Goal: Task Accomplishment & Management: Manage account settings

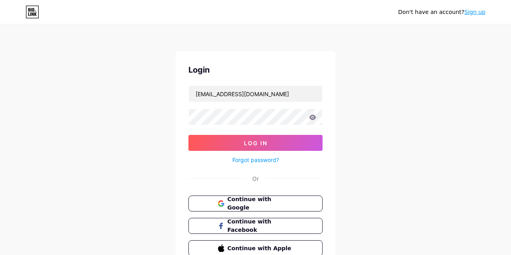
type input "zonahijauastro@gmail.com"
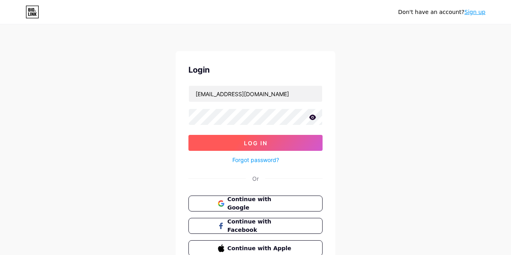
click at [234, 146] on button "Log In" at bounding box center [255, 143] width 134 height 16
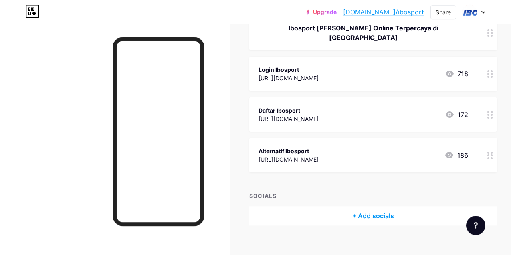
scroll to position [111, 0]
drag, startPoint x: 427, startPoint y: 67, endPoint x: 244, endPoint y: 71, distance: 182.4
click at [244, 71] on div "Links Posts Design Subscribers NEW Stats Settings + ADD LINK + ADD EMBED + Add …" at bounding box center [265, 89] width 530 height 352
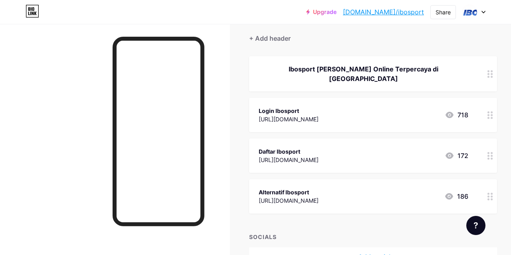
click at [318, 115] on div "https://ibov1sport.online/id-ID/Member/Register/?R=F9D0E6B8" at bounding box center [289, 119] width 60 height 8
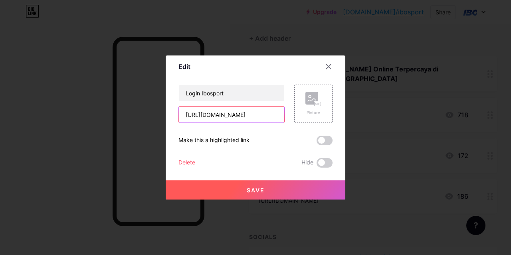
click at [236, 118] on input "https://ibov1sport.online/id-ID/Member/Register/?R=F9D0E6B8" at bounding box center [231, 115] width 105 height 16
paste input "v1iboast.online/Member/StreamlinedRegister"
type input "[URL][DOMAIN_NAME]"
click at [279, 191] on button "Save" at bounding box center [256, 189] width 180 height 19
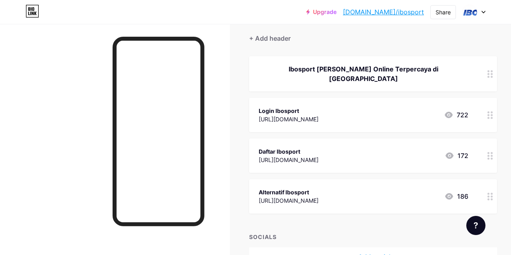
click at [318, 147] on div "Daftar Ibosport" at bounding box center [289, 151] width 60 height 8
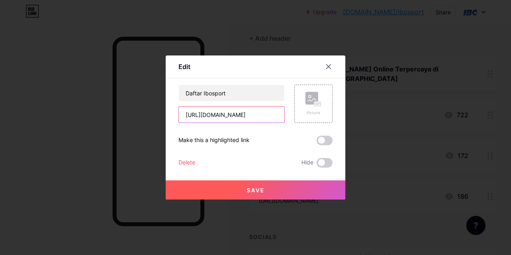
click at [231, 116] on input "https://ibov1sport.online/id-ID/Member/Register/?R=F9D0E6B8" at bounding box center [231, 115] width 105 height 16
paste input "v1iboast.online/Member/StreamlinedRegister"
type input "[URL][DOMAIN_NAME]"
click at [263, 187] on span "Save" at bounding box center [256, 190] width 18 height 7
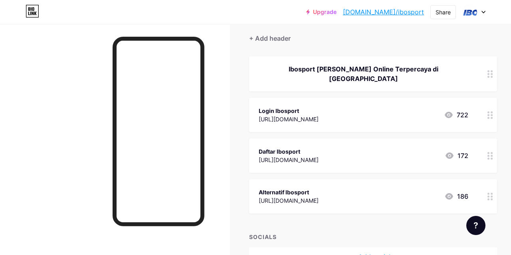
click at [318, 196] on div "https://ibov1sport.online/id-ID/Member/Register/?R=F9D0E6B8" at bounding box center [289, 200] width 60 height 8
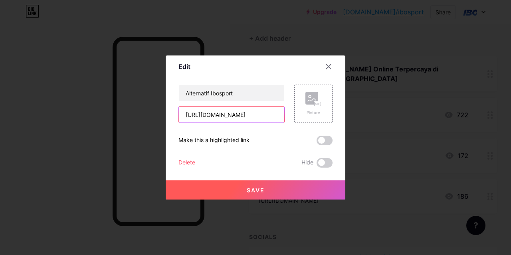
click at [252, 117] on input "https://ibov1sport.online/id-ID/Member/Register/?R=F9D0E6B8" at bounding box center [231, 115] width 105 height 16
paste input "v1iboast.online/Member/StreamlinedRegister"
type input "[URL][DOMAIN_NAME]"
click at [276, 182] on button "Save" at bounding box center [256, 189] width 180 height 19
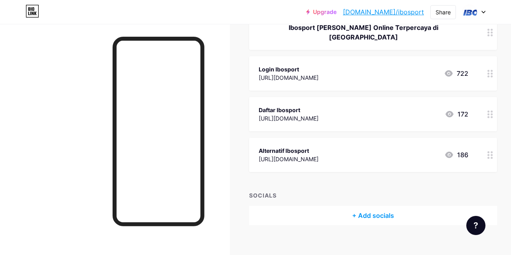
scroll to position [0, 0]
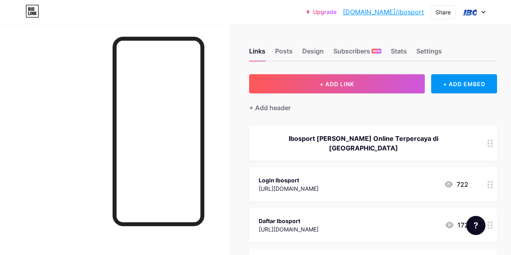
click at [336, 11] on link "Upgrade" at bounding box center [321, 12] width 30 height 6
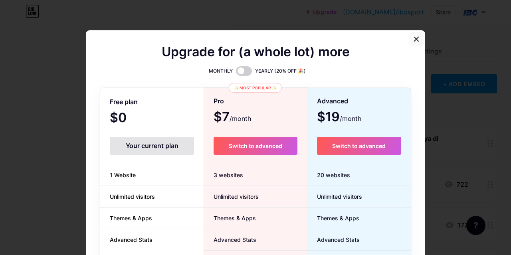
click at [417, 39] on icon at bounding box center [416, 39] width 4 height 4
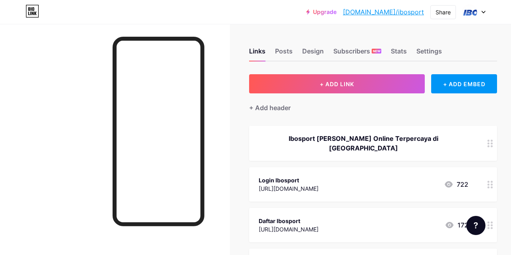
click at [29, 9] on icon at bounding box center [29, 9] width 2 height 4
click at [478, 8] on div at bounding box center [473, 12] width 23 height 14
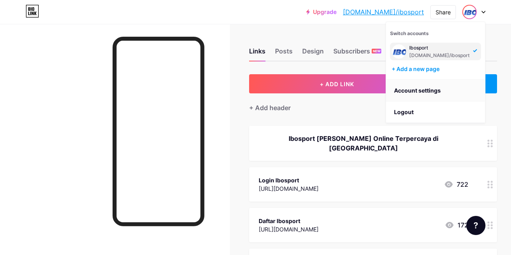
click at [408, 92] on link "Account settings" at bounding box center [435, 91] width 99 height 22
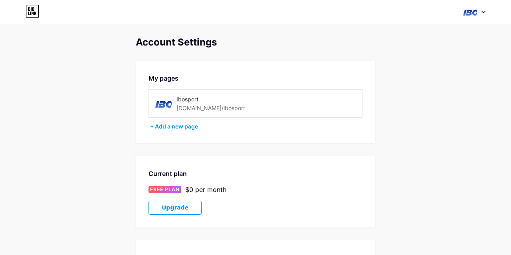
click at [175, 127] on div "+ Add a new page" at bounding box center [256, 127] width 212 height 8
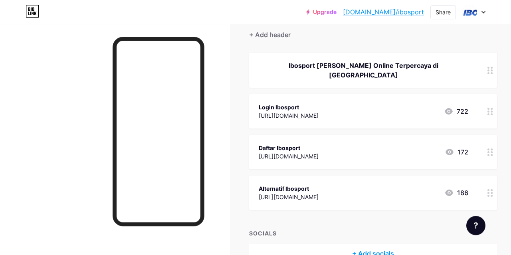
scroll to position [69, 0]
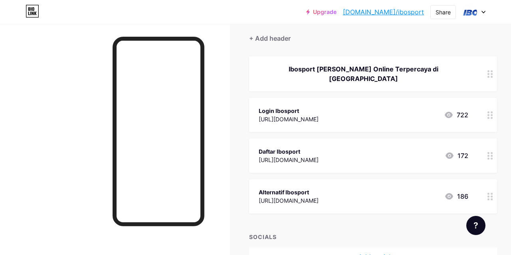
click at [405, 12] on link "[DOMAIN_NAME]/ibosport" at bounding box center [383, 12] width 81 height 10
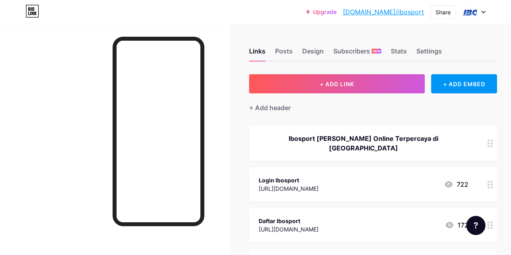
scroll to position [83, 0]
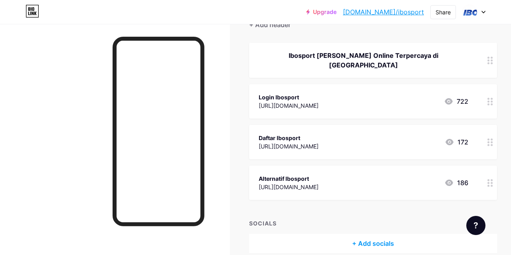
click at [381, 9] on link "[DOMAIN_NAME]/ibosport" at bounding box center [383, 12] width 81 height 10
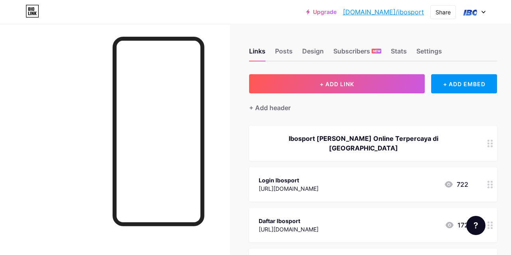
click at [336, 12] on link "Upgrade" at bounding box center [321, 12] width 30 height 6
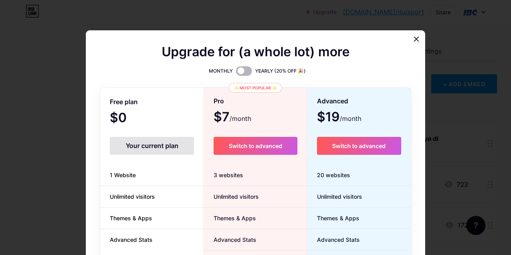
click at [248, 76] on span at bounding box center [244, 71] width 16 height 10
click at [236, 73] on input "checkbox" at bounding box center [236, 73] width 0 height 0
click at [244, 71] on span at bounding box center [244, 71] width 16 height 10
click at [236, 73] on input "checkbox" at bounding box center [236, 73] width 0 height 0
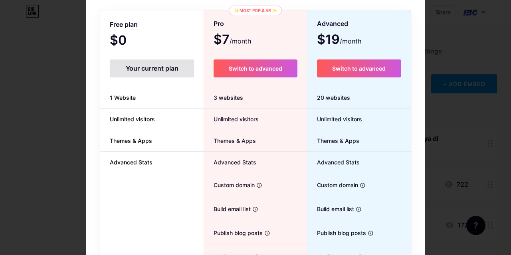
scroll to position [129, 0]
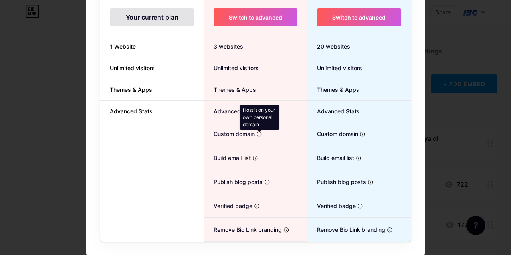
click at [260, 132] on icon at bounding box center [259, 134] width 6 height 6
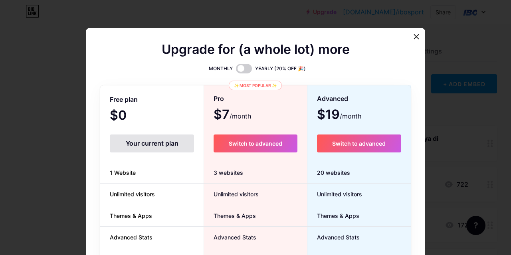
scroll to position [0, 0]
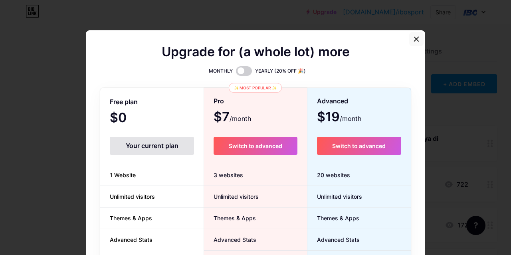
click at [418, 40] on icon at bounding box center [416, 39] width 6 height 6
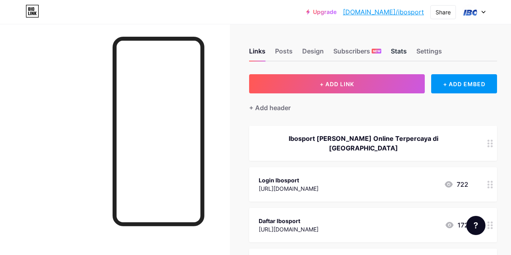
click at [407, 49] on div "Stats" at bounding box center [399, 53] width 16 height 14
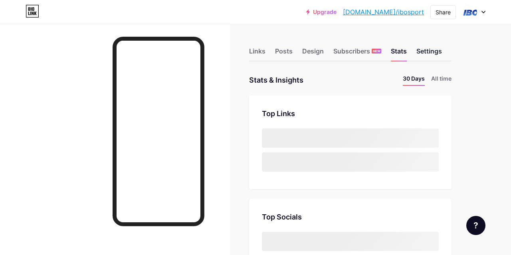
click at [431, 47] on div "Settings" at bounding box center [429, 53] width 26 height 14
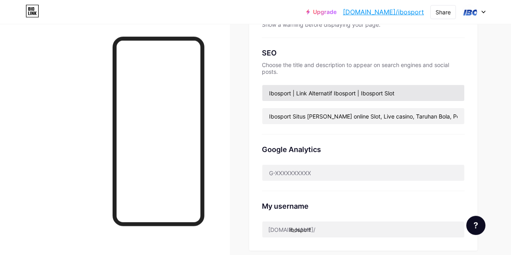
scroll to position [166, 0]
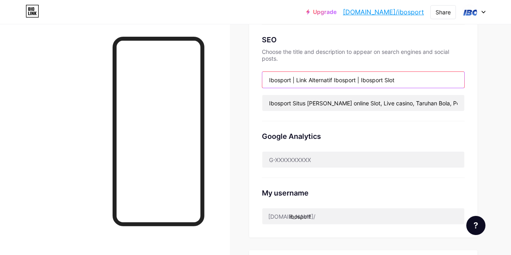
click at [289, 82] on input "Ibosport | Link Alternatif Ibosport | Ibosport Slot" at bounding box center [363, 80] width 202 height 16
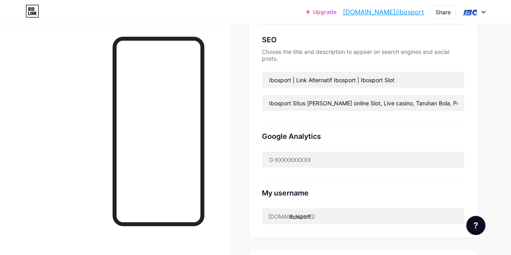
click at [253, 115] on div "Preferred link This is an aesthetic choice. Both links are usable. [DOMAIN_NAME…" at bounding box center [363, 72] width 228 height 329
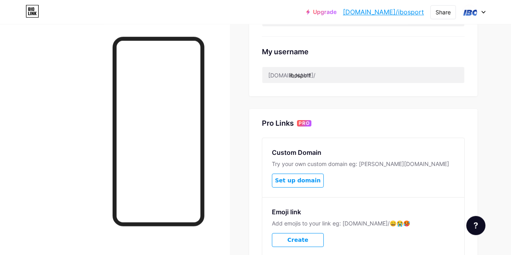
scroll to position [291, 0]
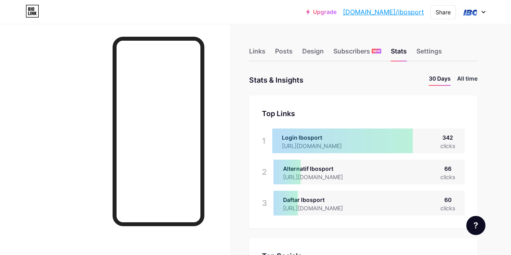
click at [463, 75] on li "All time" at bounding box center [467, 80] width 20 height 12
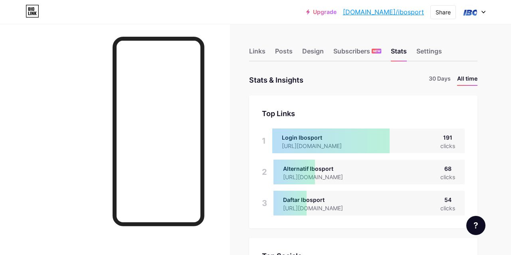
scroll to position [255, 511]
click at [439, 76] on li "30 Days" at bounding box center [440, 80] width 22 height 12
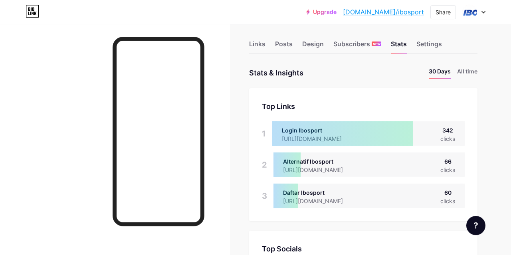
scroll to position [0, 0]
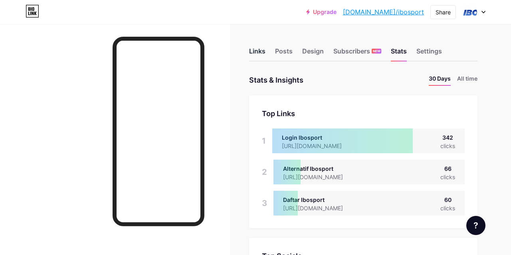
click at [256, 54] on div "Links" at bounding box center [257, 53] width 16 height 14
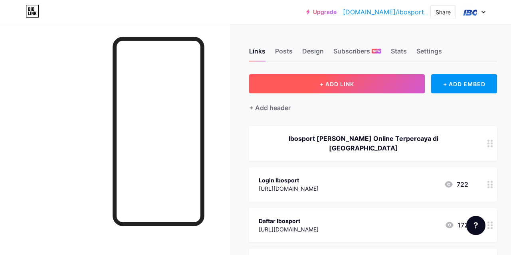
click at [358, 84] on button "+ ADD LINK" at bounding box center [337, 83] width 176 height 19
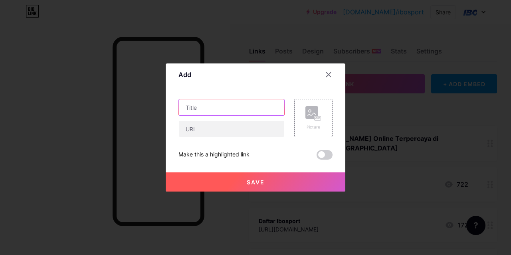
click at [227, 111] on input "text" at bounding box center [231, 107] width 105 height 16
type input "P"
type input "R"
type input "I"
type input "A"
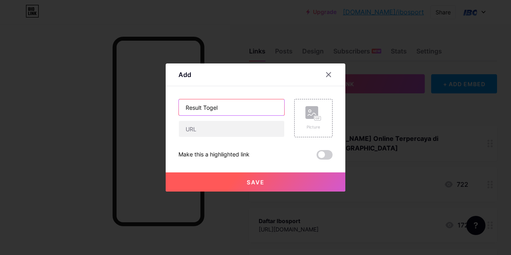
drag, startPoint x: 225, startPoint y: 107, endPoint x: 118, endPoint y: 134, distance: 110.6
click at [179, 115] on input "Result Togel" at bounding box center [231, 107] width 105 height 16
type input "Data Togel"
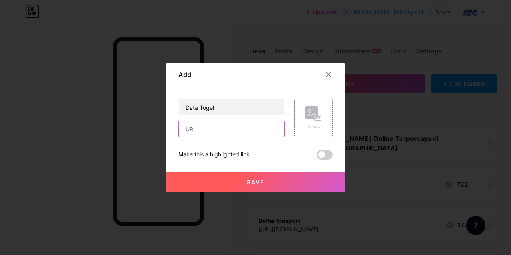
click at [204, 134] on input "text" at bounding box center [231, 129] width 105 height 16
type input "[URL][DOMAIN_NAME]"
click at [243, 184] on button "Save" at bounding box center [256, 181] width 180 height 19
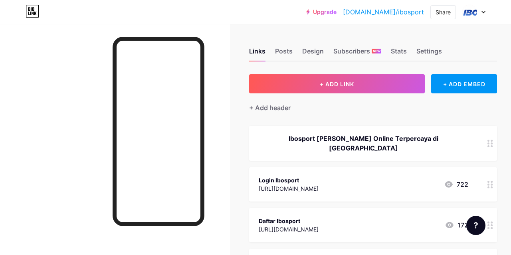
click at [403, 13] on link "[DOMAIN_NAME]/ibosport" at bounding box center [383, 12] width 81 height 10
